Goal: Information Seeking & Learning: Learn about a topic

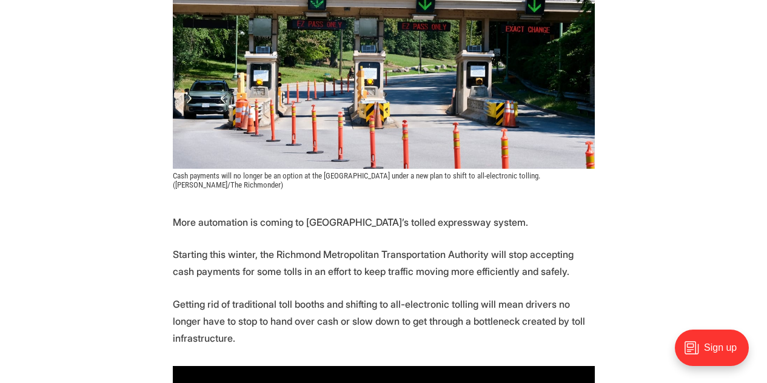
scroll to position [364, 0]
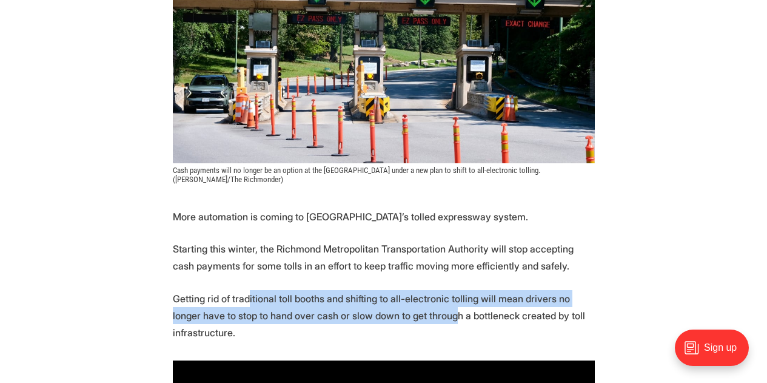
drag, startPoint x: 423, startPoint y: 317, endPoint x: 247, endPoint y: 298, distance: 176.3
click at [247, 298] on p "Getting rid of traditional toll booths and shifting to all-electronic tolling w…" at bounding box center [384, 315] width 422 height 51
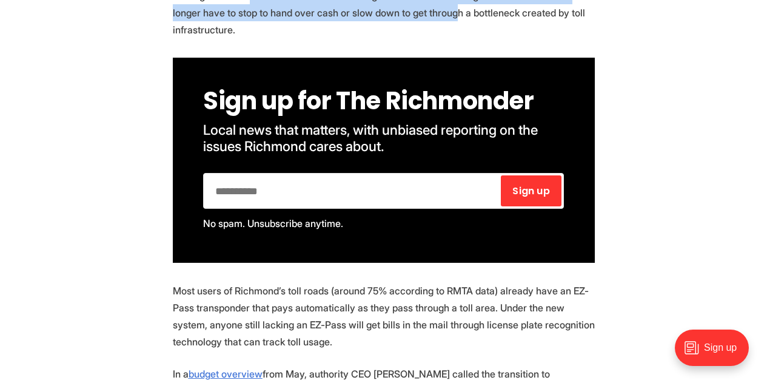
scroll to position [667, 0]
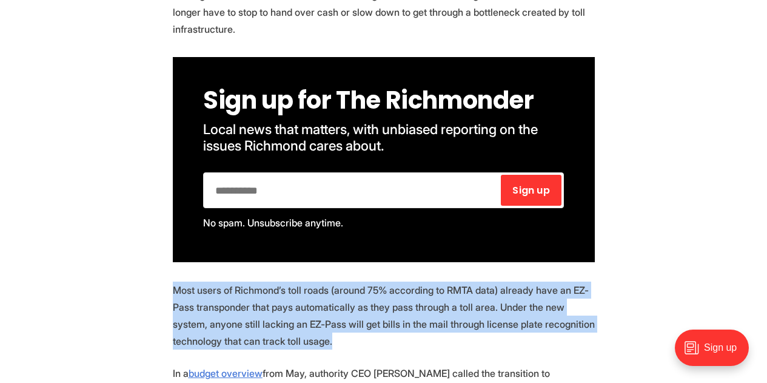
drag, startPoint x: 167, startPoint y: 289, endPoint x: 471, endPoint y: 337, distance: 307.6
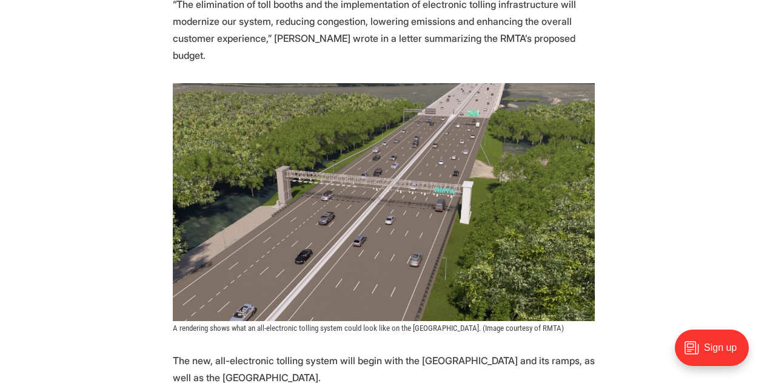
scroll to position [1152, 0]
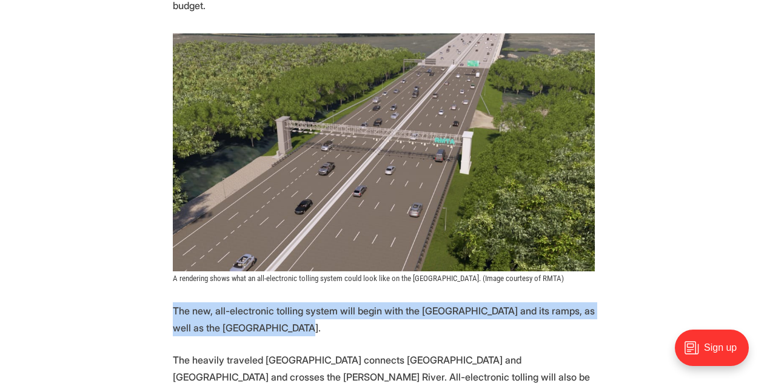
drag, startPoint x: 152, startPoint y: 292, endPoint x: 343, endPoint y: 304, distance: 191.4
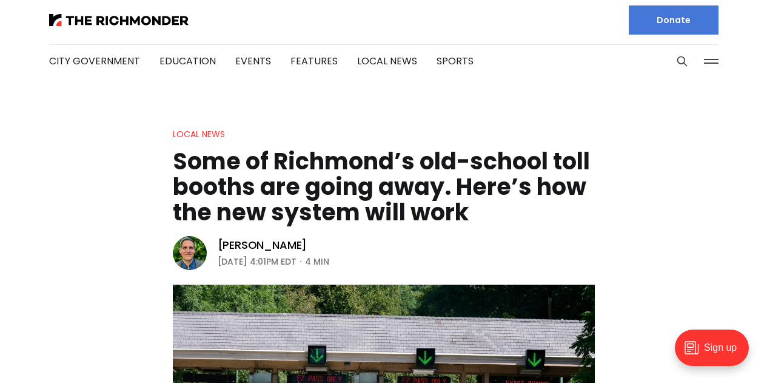
scroll to position [0, 0]
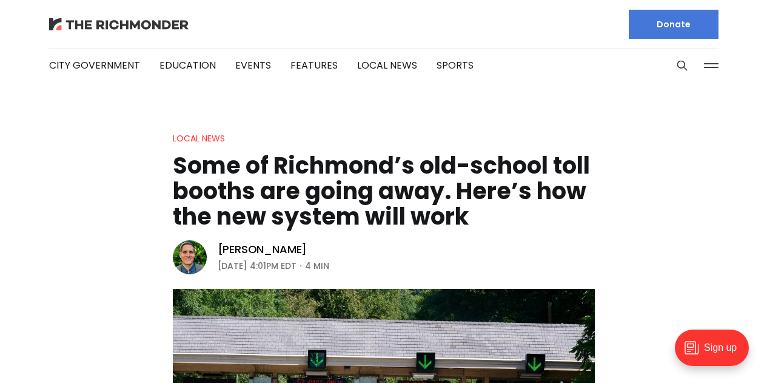
click at [172, 22] on img at bounding box center [118, 24] width 139 height 12
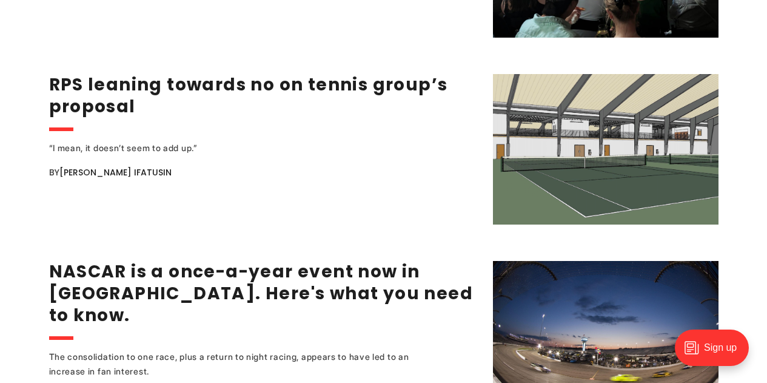
scroll to position [2123, 0]
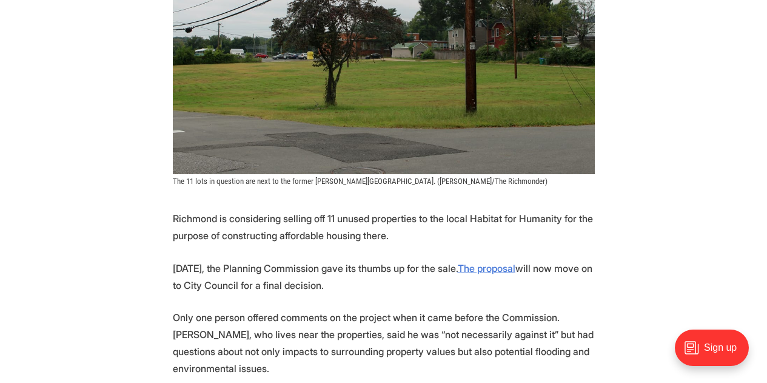
scroll to position [425, 0]
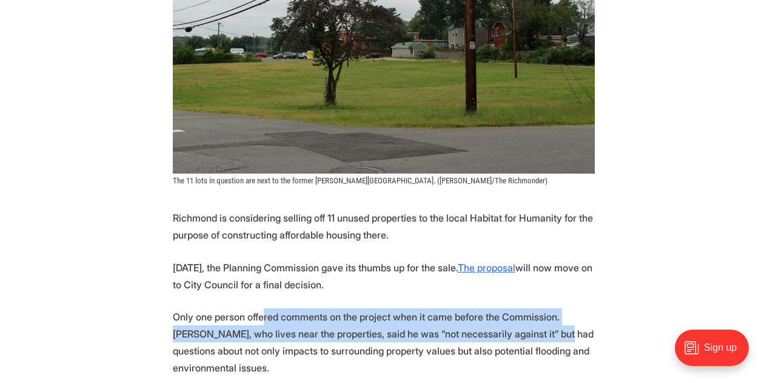
drag, startPoint x: 505, startPoint y: 307, endPoint x: 263, endPoint y: 287, distance: 242.8
click at [263, 308] on p "Only one person offered comments on the project when it came before the Commiss…" at bounding box center [384, 342] width 422 height 68
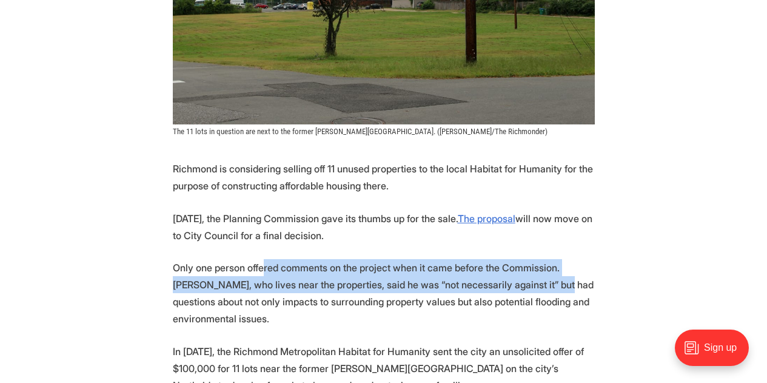
scroll to position [485, 0]
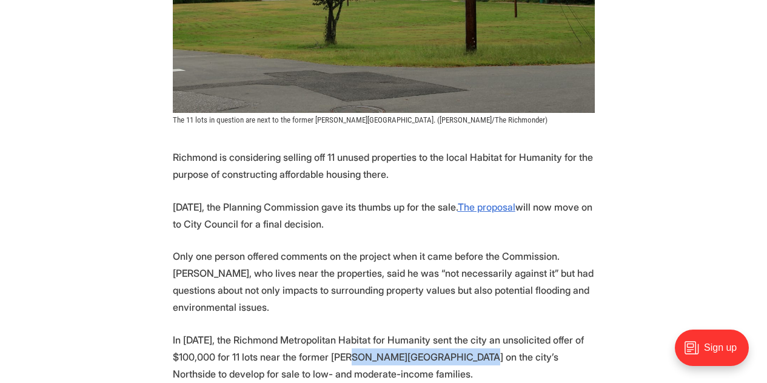
drag, startPoint x: 431, startPoint y: 312, endPoint x: 331, endPoint y: 313, distance: 99.5
click at [331, 331] on p "In April 2024, the Richmond Metropolitan Habitat for Humanity sent the city an …" at bounding box center [384, 356] width 422 height 51
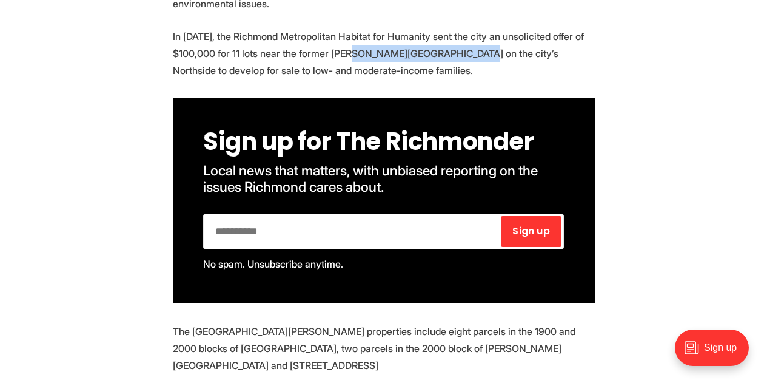
scroll to position [849, 0]
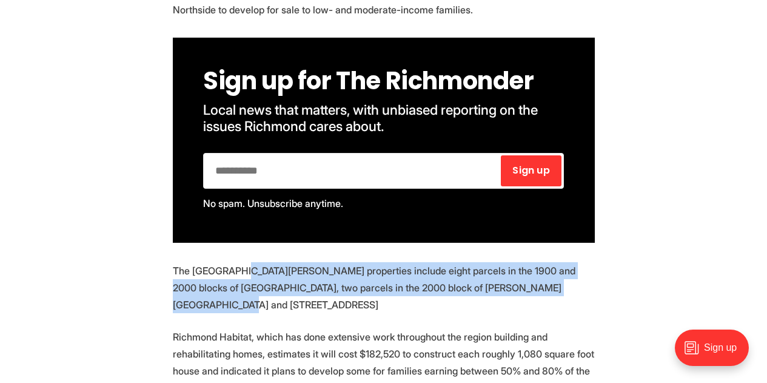
drag, startPoint x: 568, startPoint y: 244, endPoint x: 240, endPoint y: 229, distance: 328.4
click at [240, 262] on p "The Southern Barton Heights properties include eight parcels in the 1900 and 20…" at bounding box center [384, 287] width 422 height 51
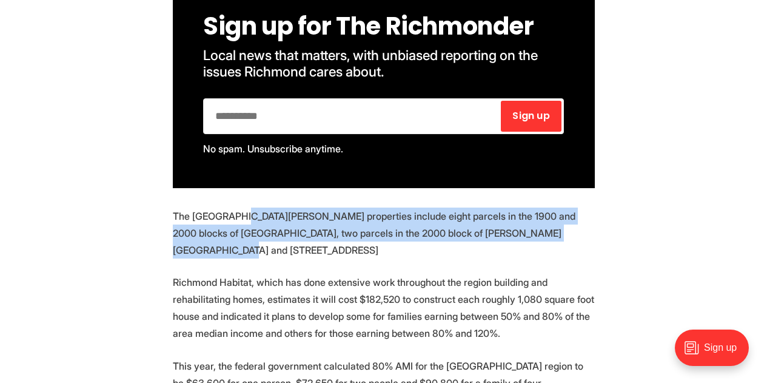
scroll to position [910, 0]
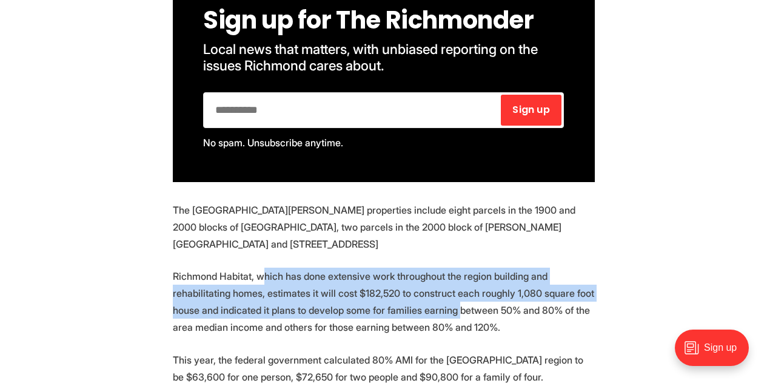
drag, startPoint x: 264, startPoint y: 216, endPoint x: 456, endPoint y: 252, distance: 194.9
click at [456, 267] on p "Richmond Habitat, which has done extensive work throughout the region building …" at bounding box center [384, 301] width 422 height 68
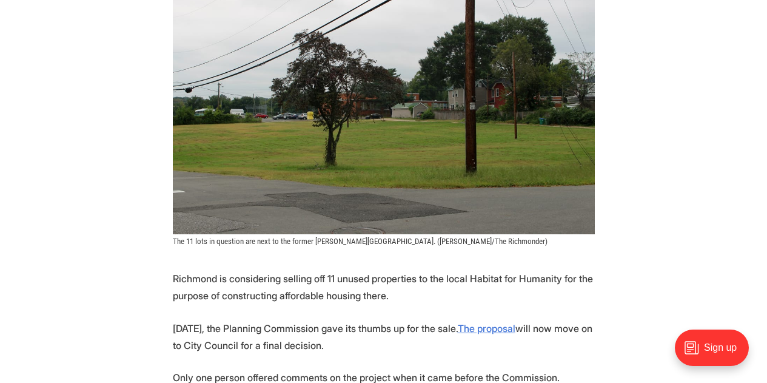
scroll to position [425, 0]
